Goal: Navigation & Orientation: Find specific page/section

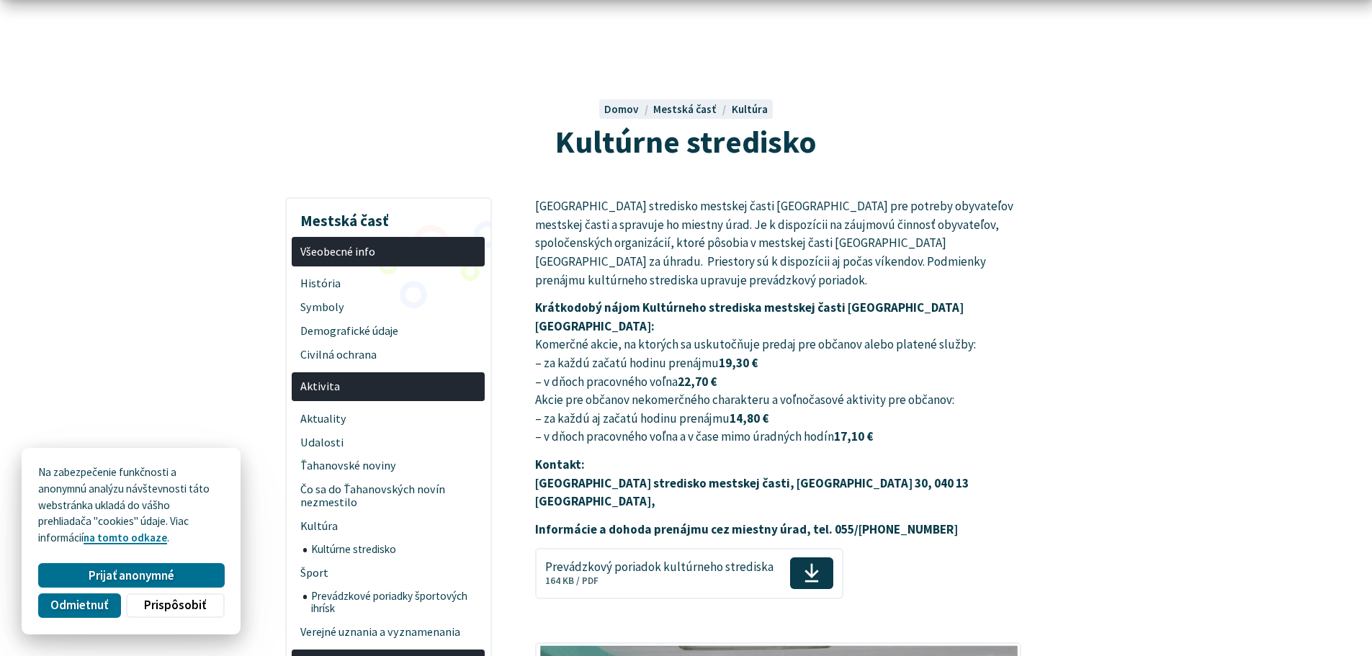
scroll to position [288, 0]
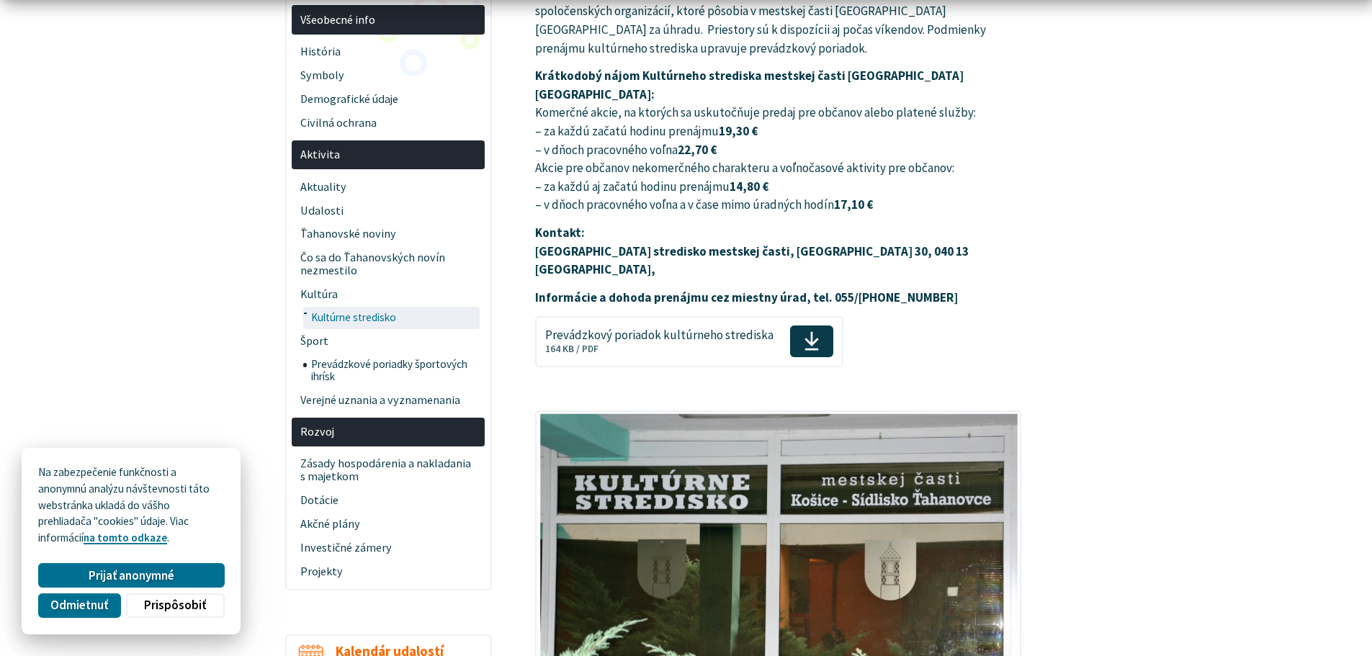
click at [343, 320] on span "Kultúrne stredisko" at bounding box center [394, 318] width 166 height 23
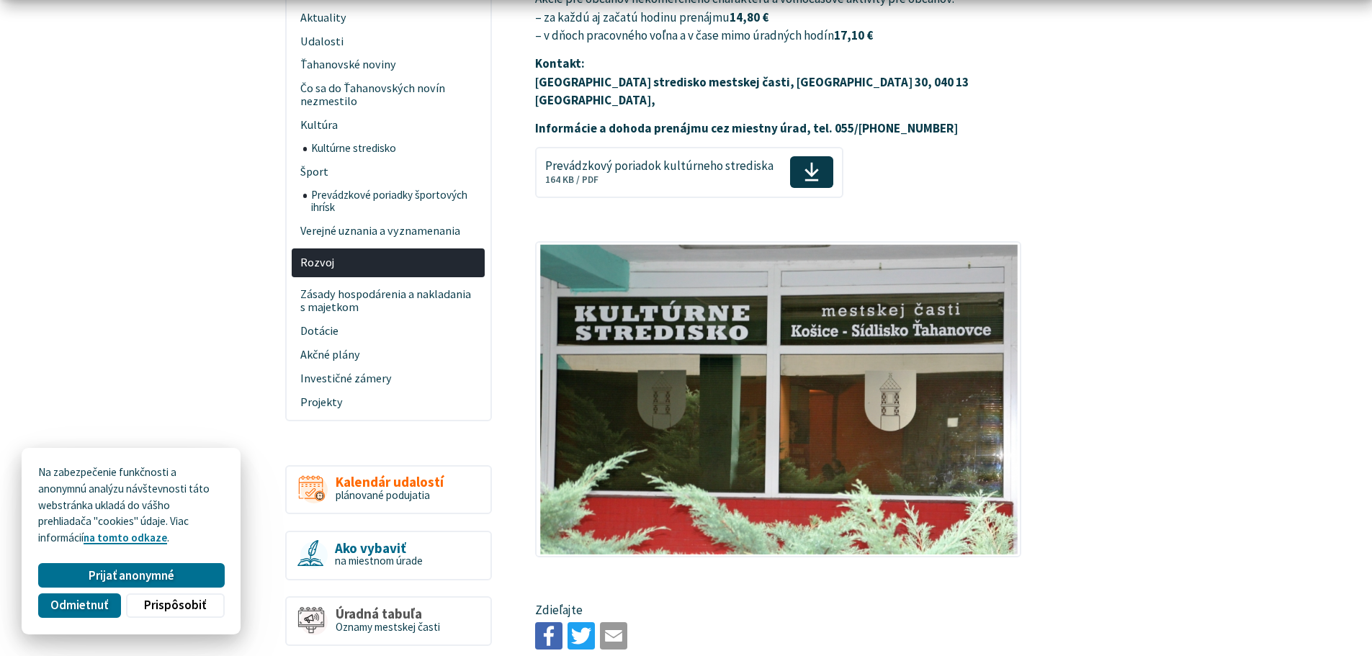
scroll to position [648, 0]
